Goal: Find specific page/section: Find specific page/section

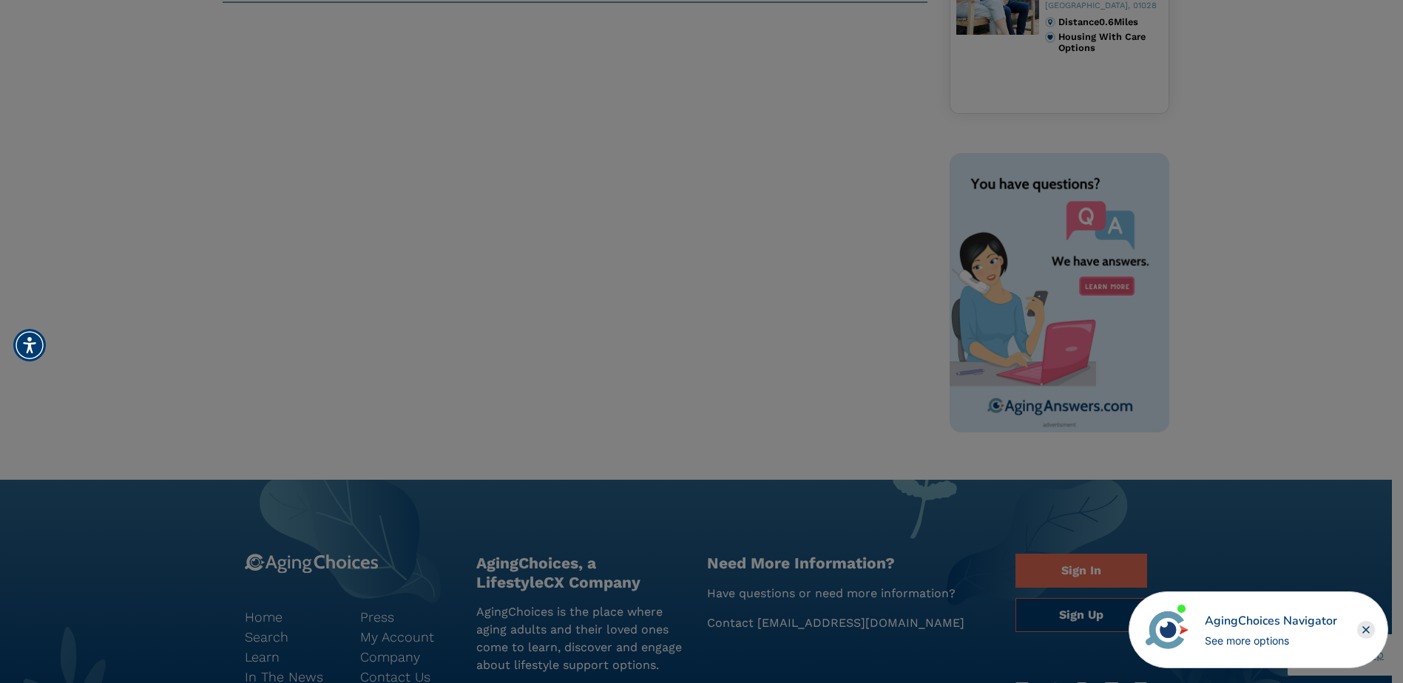
scroll to position [462, 0]
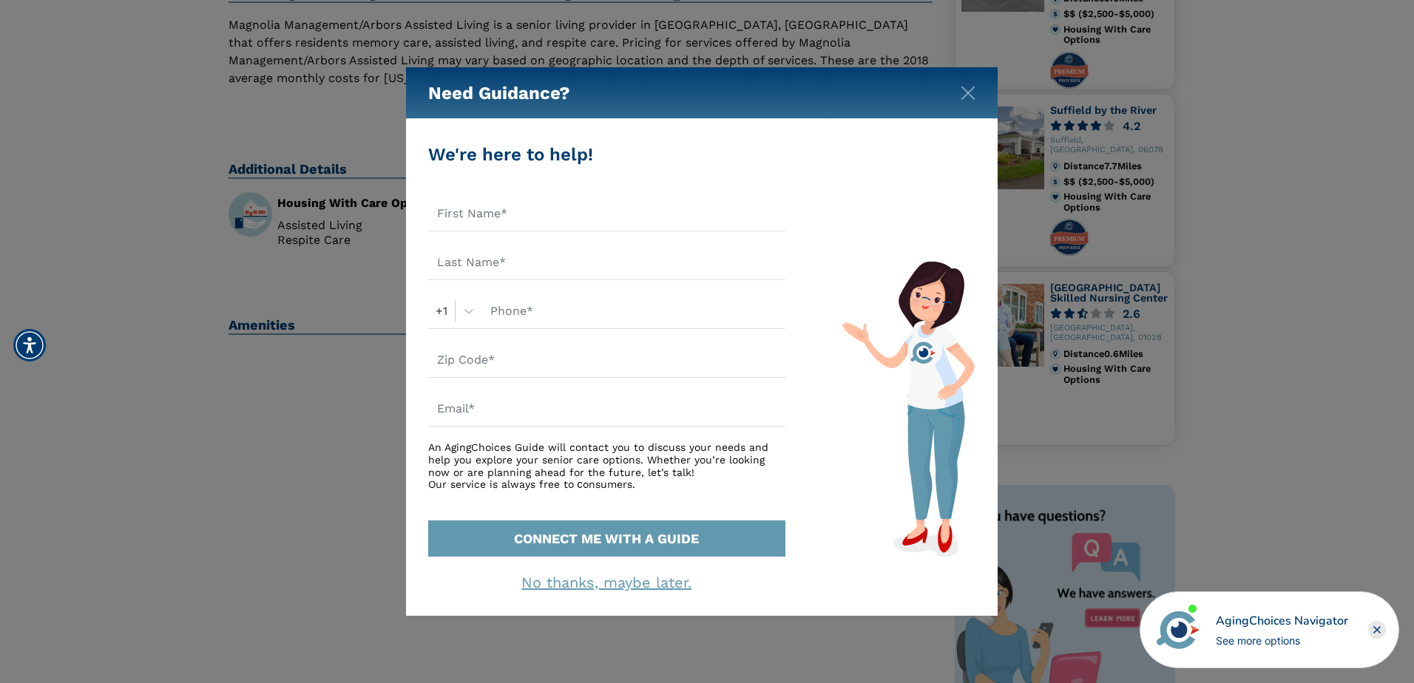
click at [969, 104] on div "Need Guidance?" at bounding box center [702, 93] width 592 height 52
click at [971, 87] on img "Close" at bounding box center [968, 93] width 15 height 15
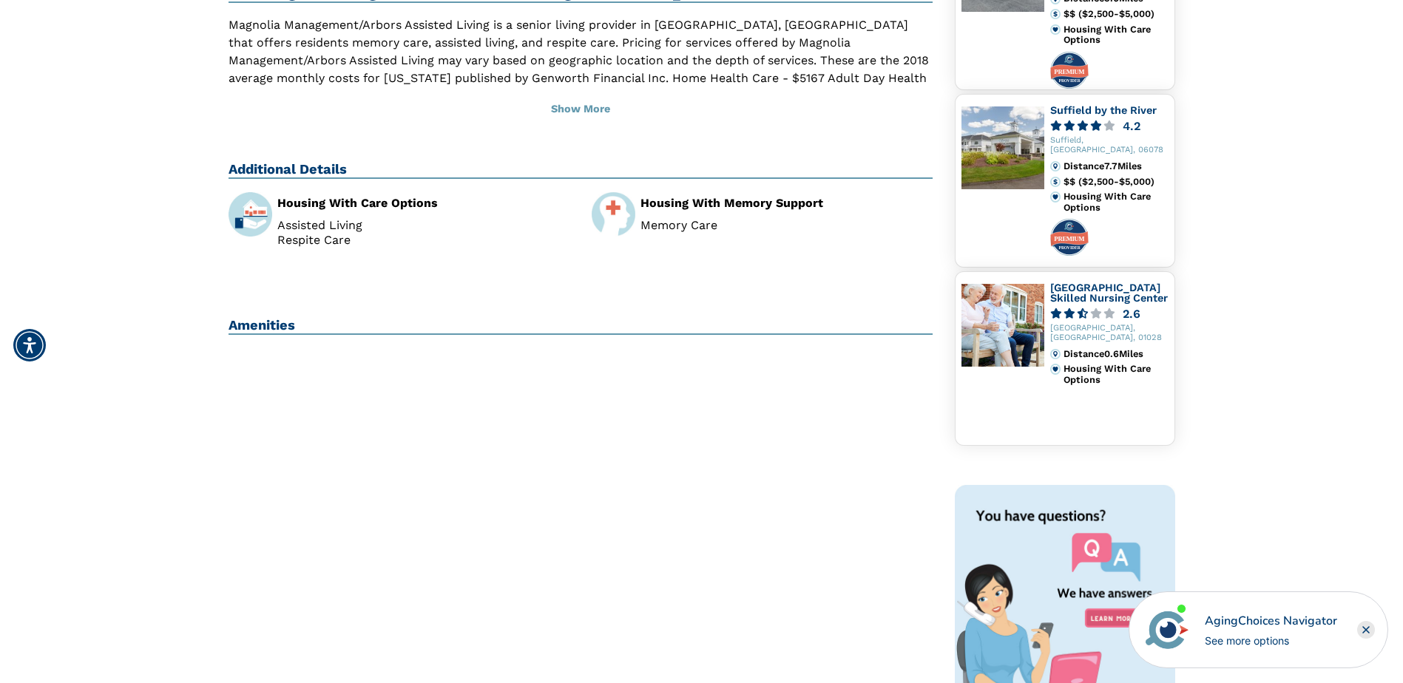
click at [459, 305] on div "Magnolia Management/Arbors Assisted Living, East Longmeadow MA North Main Stree…" at bounding box center [580, 235] width 727 height 1129
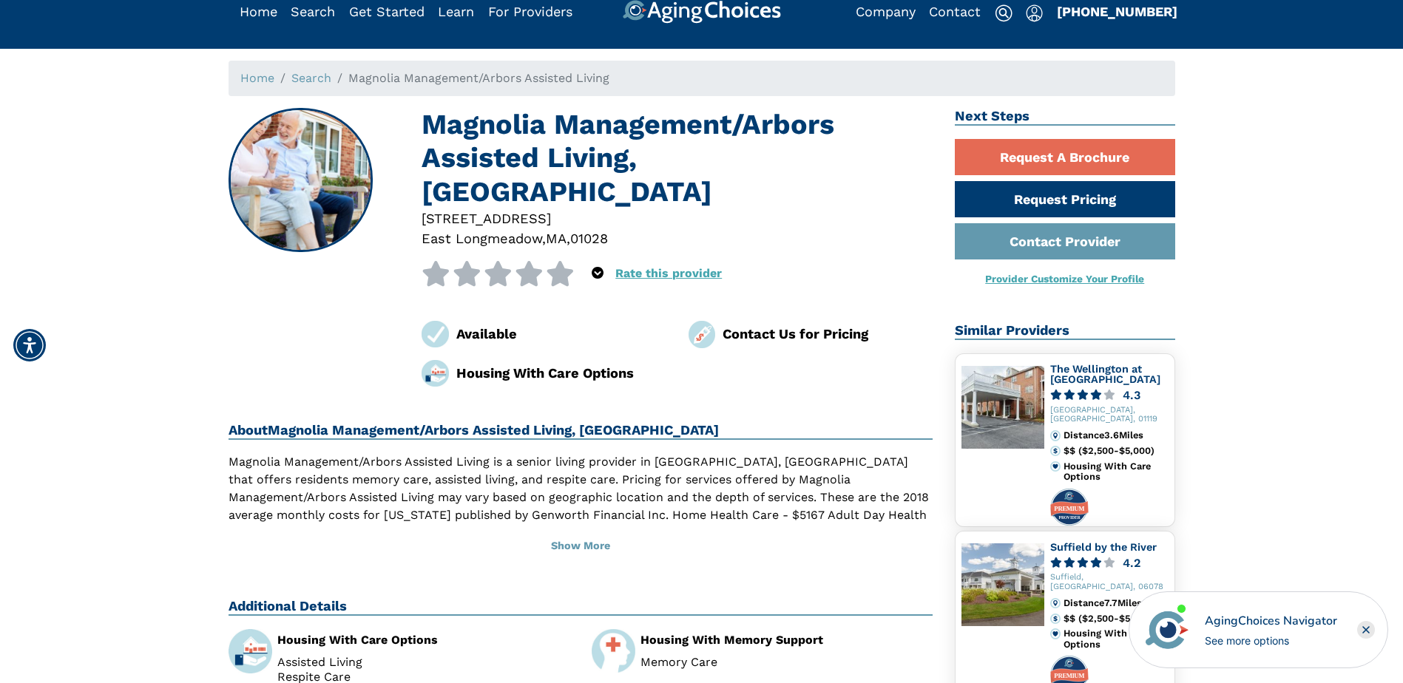
scroll to position [0, 0]
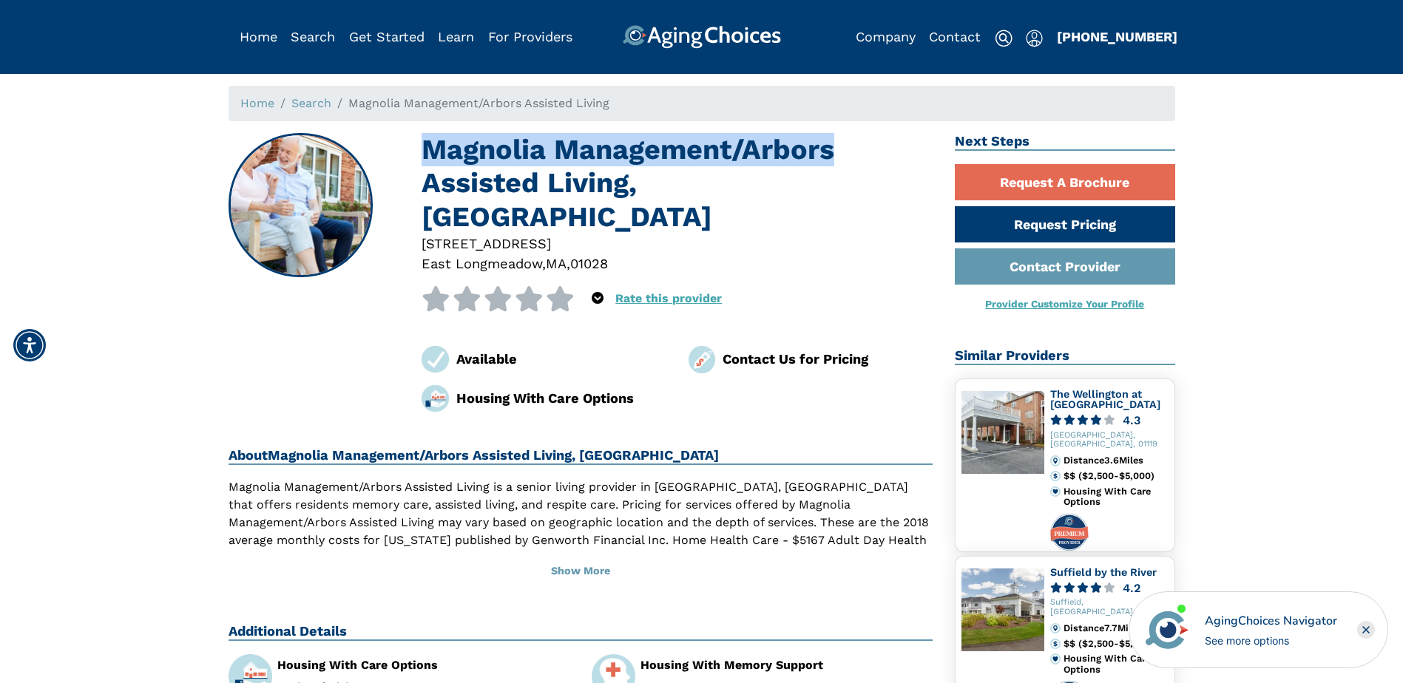
drag, startPoint x: 430, startPoint y: 149, endPoint x: 870, endPoint y: 147, distance: 440.0
click at [870, 147] on h1 "Magnolia Management/Arbors Assisted Living, [GEOGRAPHIC_DATA]" at bounding box center [676, 183] width 511 height 101
drag, startPoint x: 870, startPoint y: 147, endPoint x: 793, endPoint y: 150, distance: 77.7
copy h1 "Magnolia Management/Arbors"
